Goal: Task Accomplishment & Management: Use online tool/utility

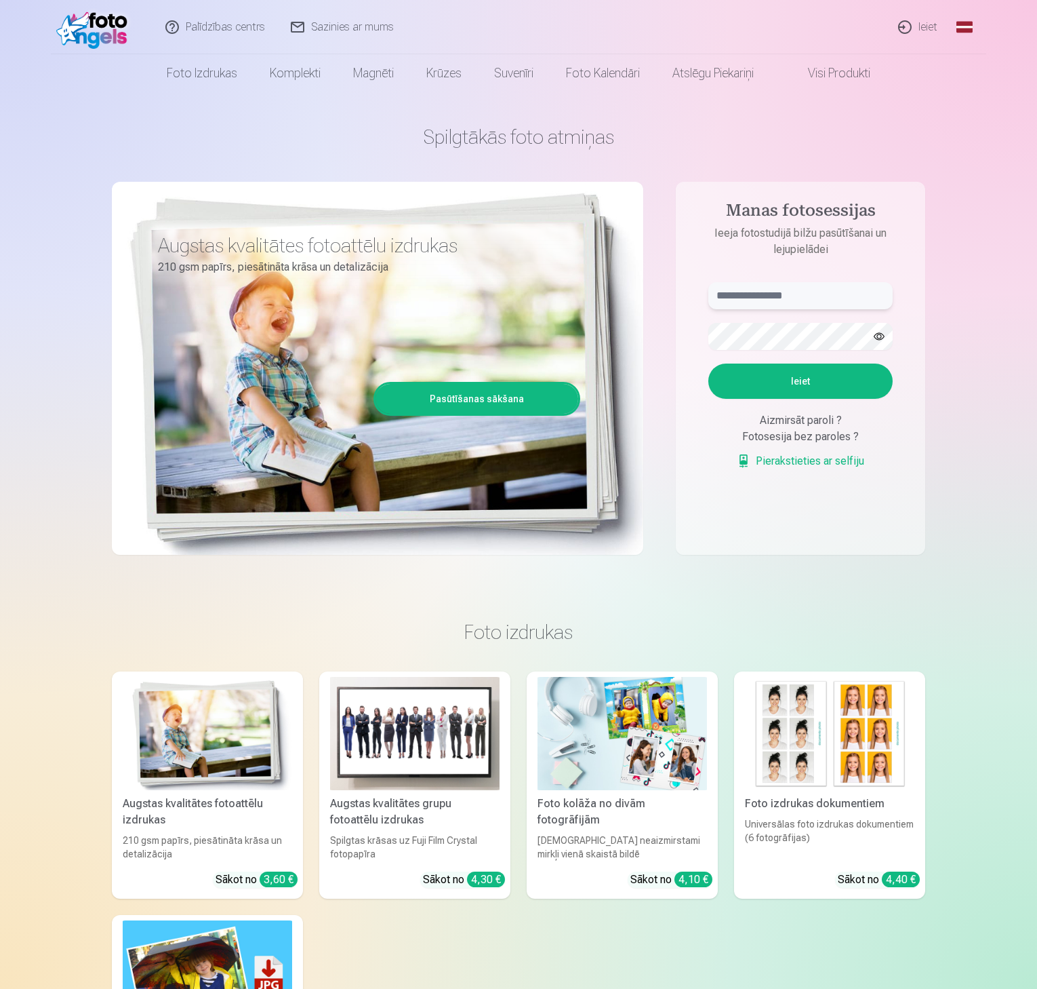
click at [808, 294] on input "text" at bounding box center [801, 295] width 184 height 27
type input "**********"
click at [772, 376] on button "Ieiet" at bounding box center [801, 380] width 184 height 35
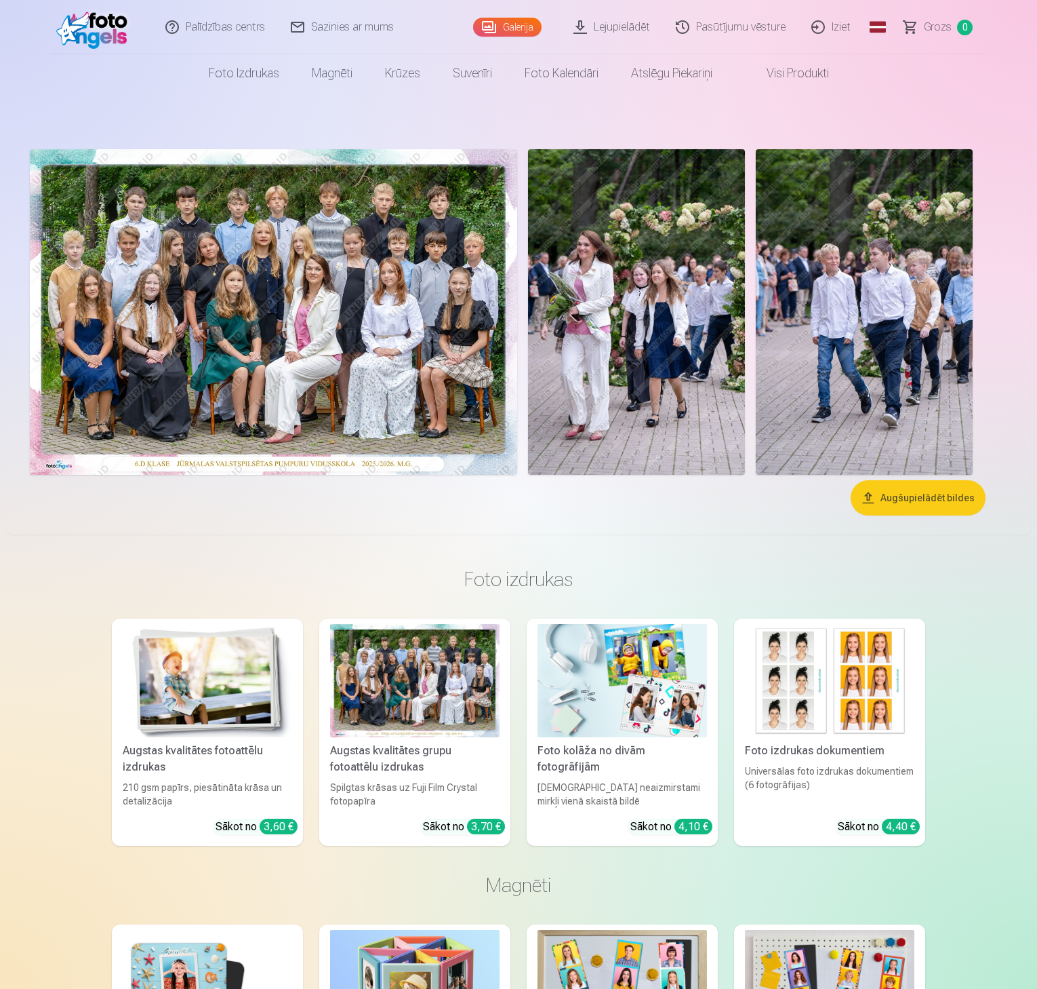
click at [418, 351] on img at bounding box center [274, 311] width 488 height 325
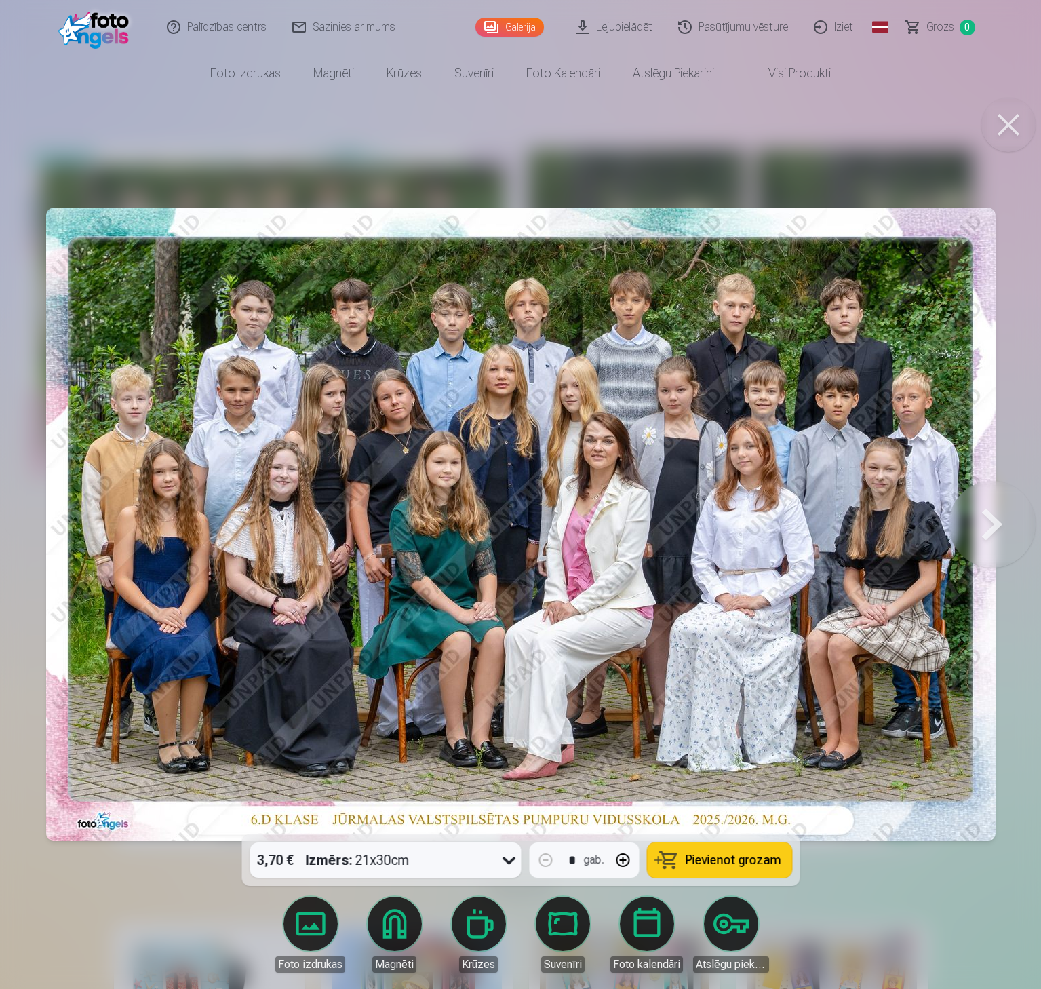
click at [988, 524] on button at bounding box center [992, 524] width 87 height 593
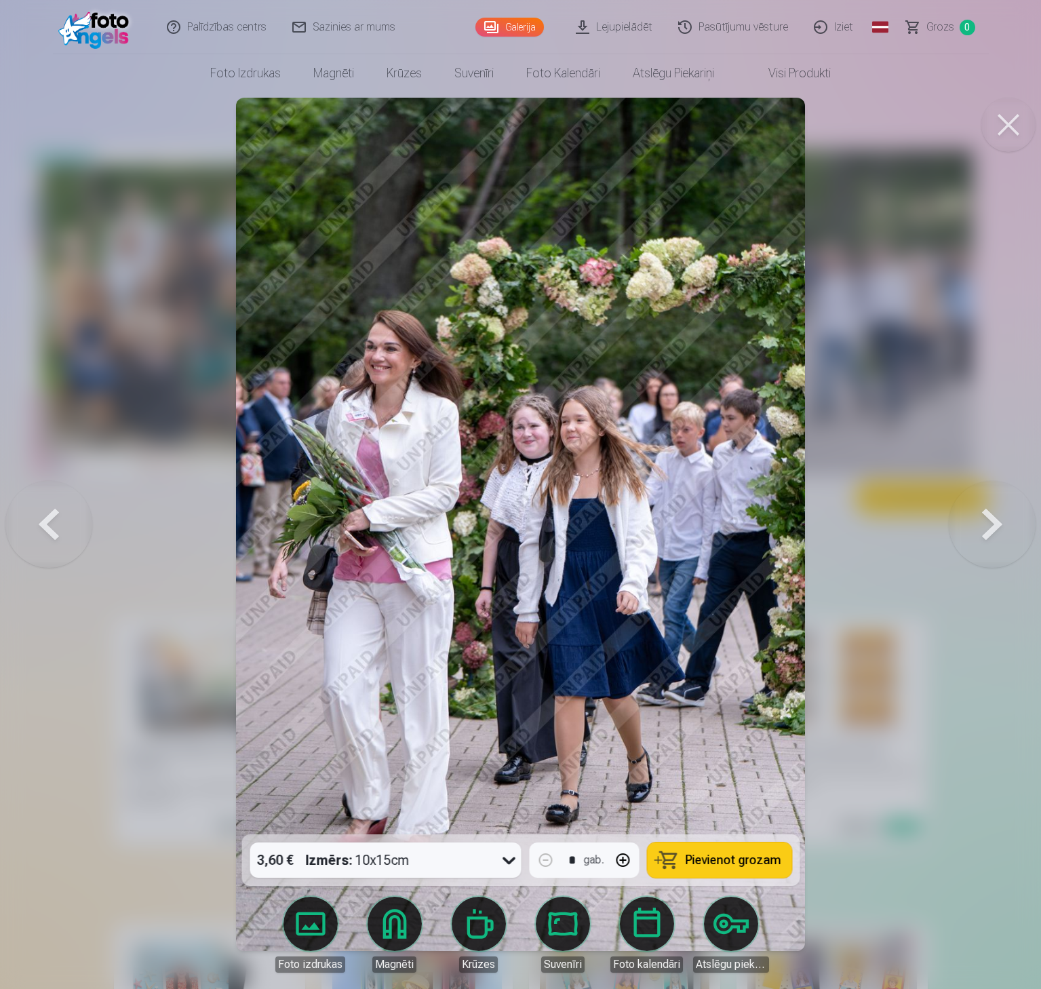
click at [988, 524] on button at bounding box center [992, 524] width 87 height 593
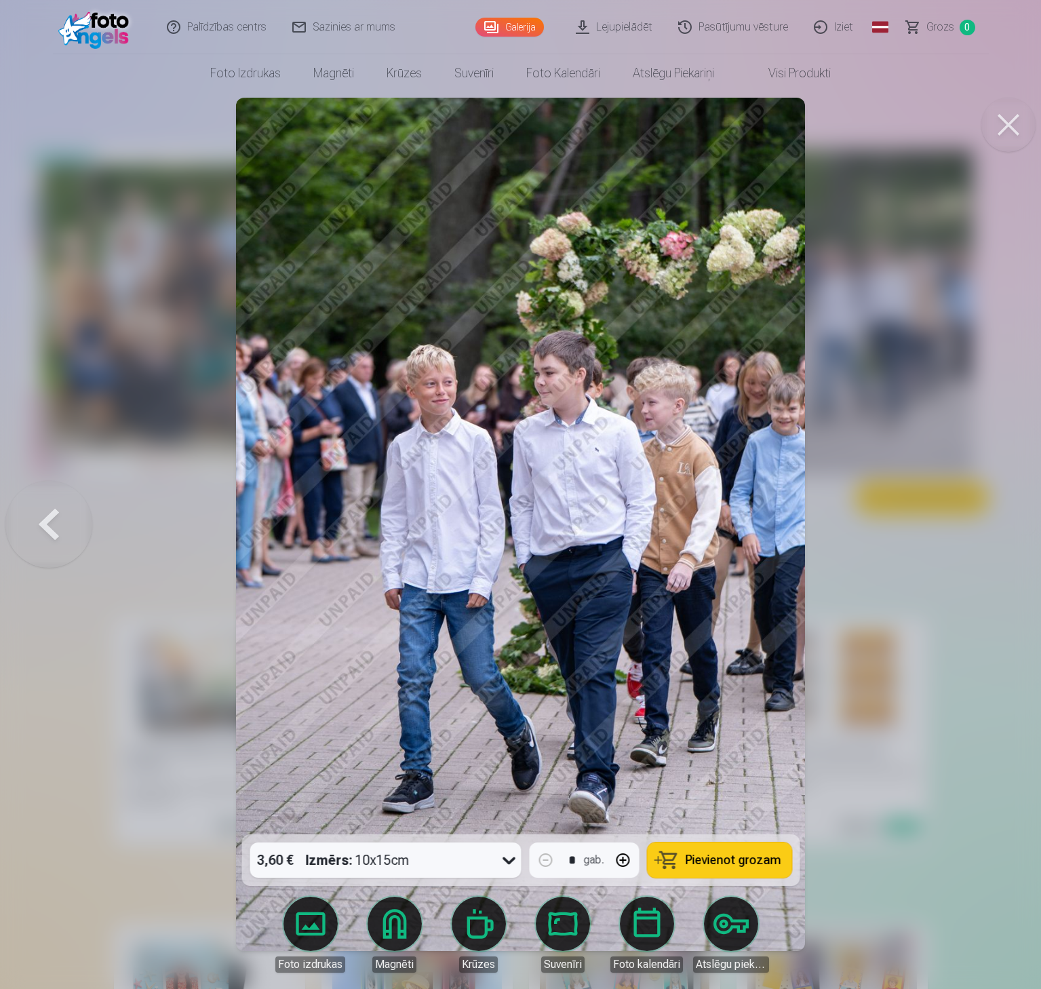
click at [988, 524] on div at bounding box center [520, 494] width 1041 height 989
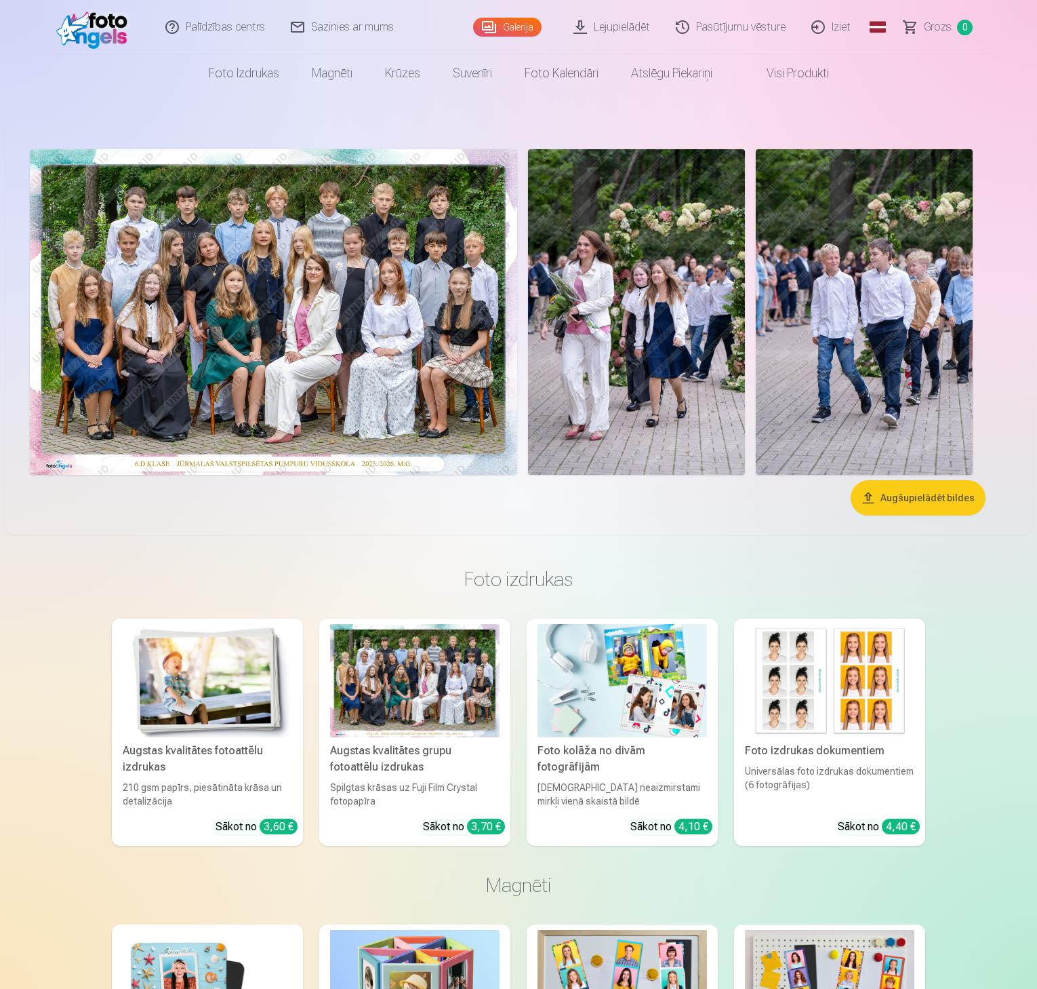
click at [901, 505] on button "Augšupielādēt bildes" at bounding box center [918, 497] width 135 height 35
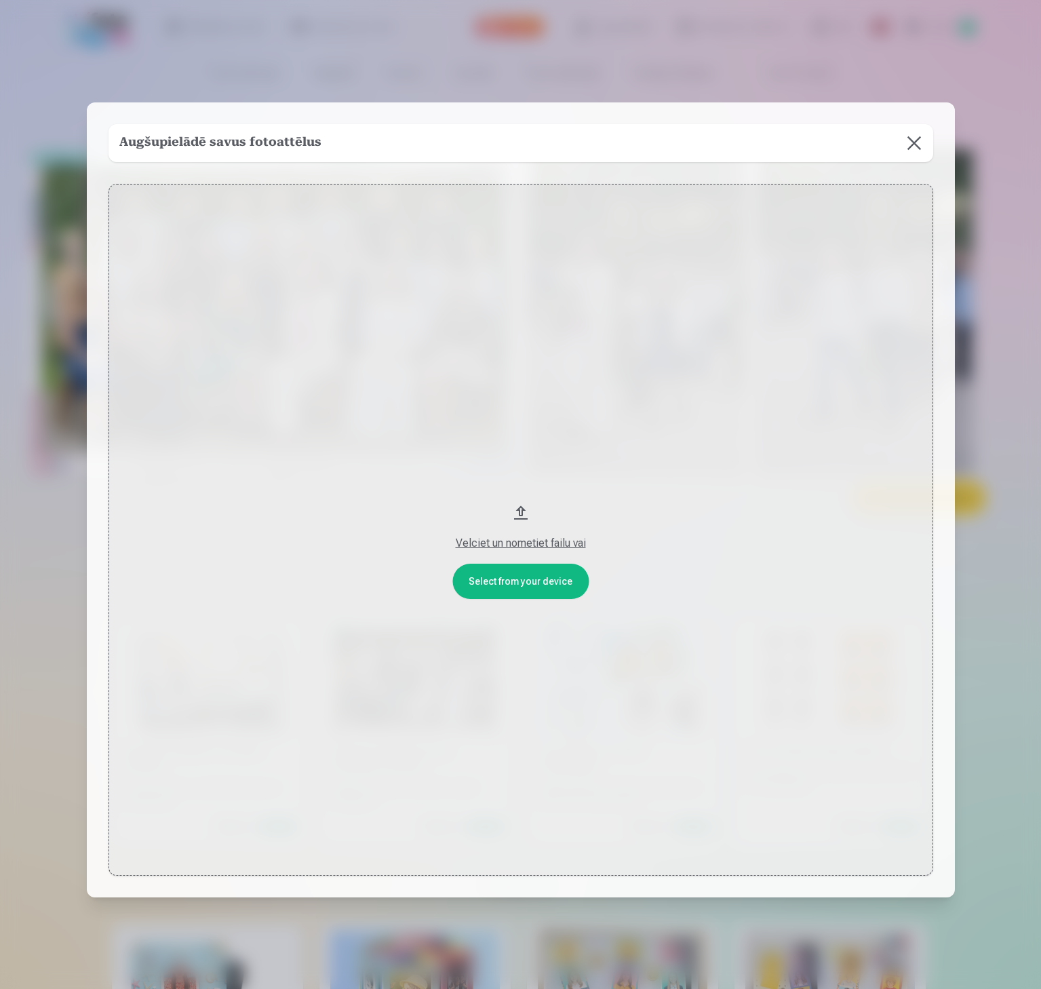
click at [527, 576] on button "Velciet un nometiet failu vai" at bounding box center [520, 530] width 825 height 692
click at [517, 508] on button "Velciet un nometiet failu vai" at bounding box center [520, 530] width 825 height 692
click at [915, 134] on button at bounding box center [914, 143] width 38 height 38
